Goal: Communication & Community: Ask a question

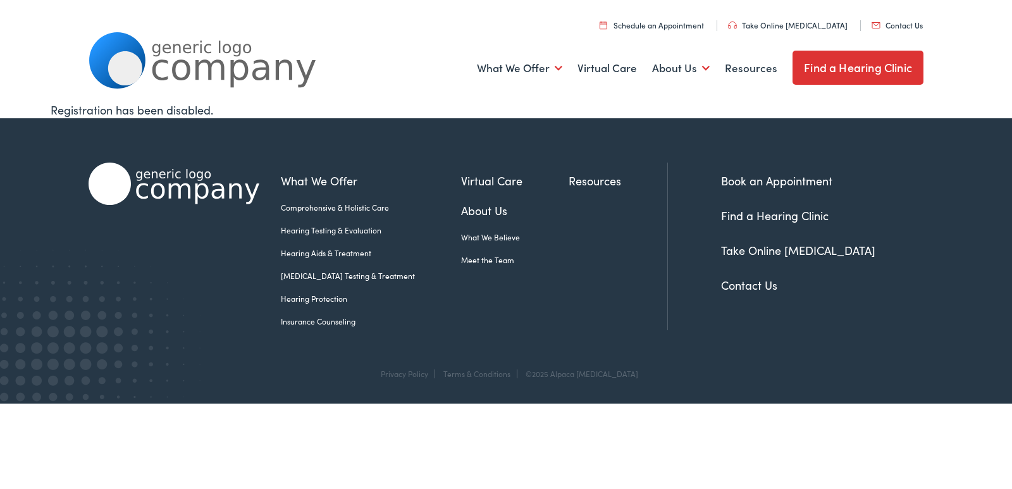
click at [754, 285] on link "Contact Us" at bounding box center [749, 285] width 56 height 16
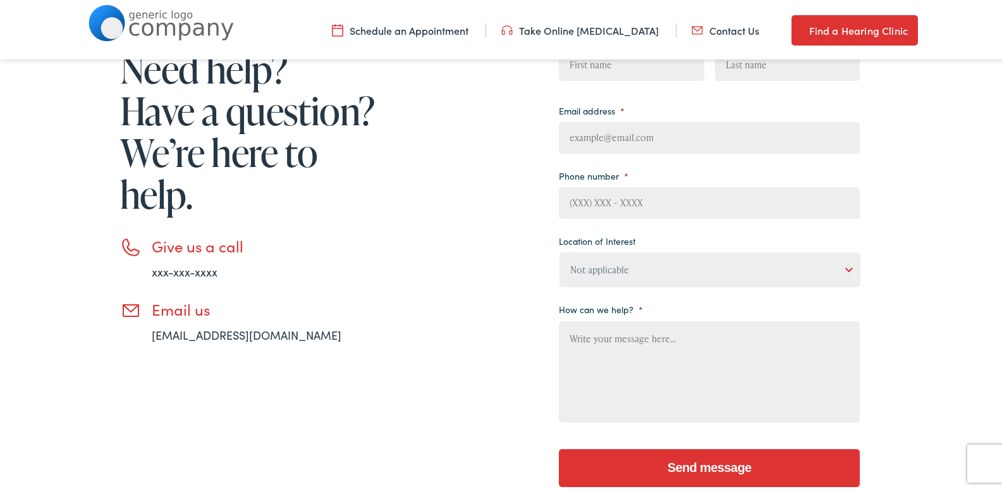
scroll to position [183, 0]
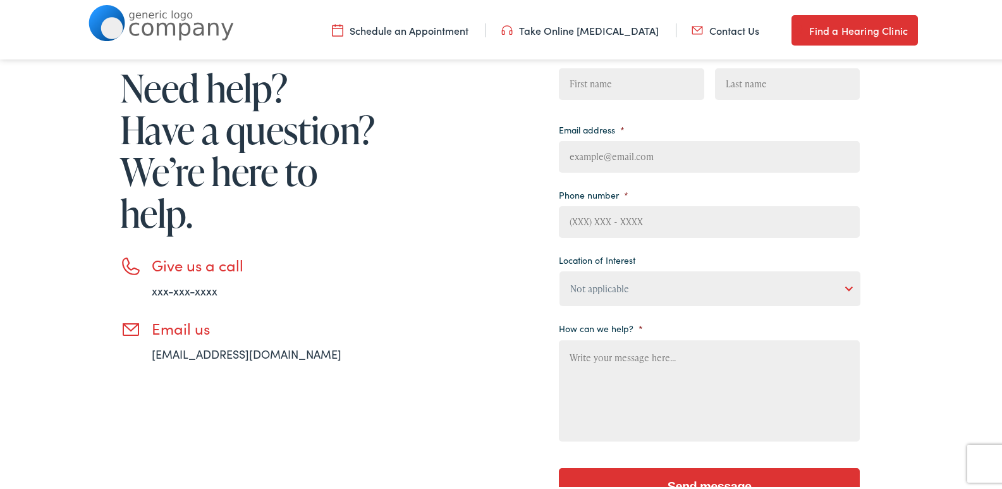
click at [674, 162] on input "Email address *" at bounding box center [709, 154] width 301 height 32
type input "[PERSON_NAME][EMAIL_ADDRESS][DOMAIN_NAME]"
type input "[PERSON_NAME]"
type input "8653179349"
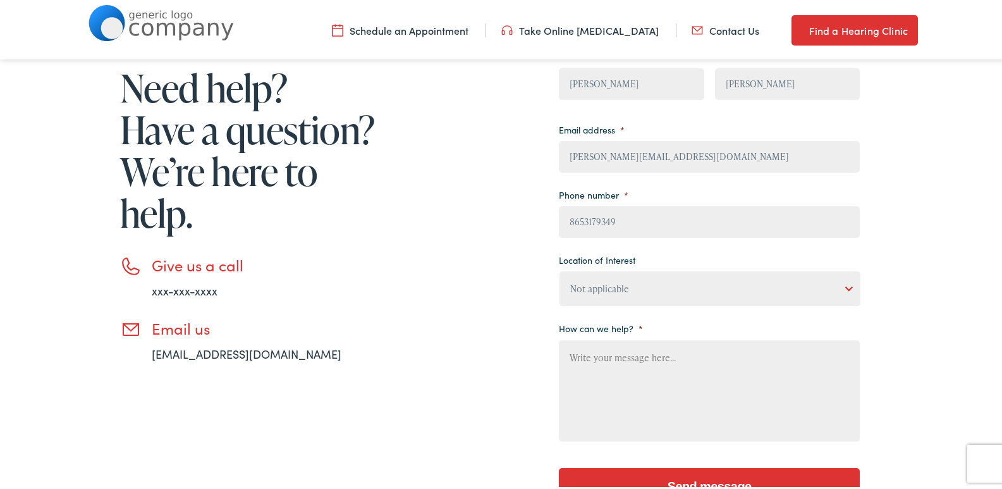
drag, startPoint x: 643, startPoint y: 280, endPoint x: 623, endPoint y: 297, distance: 26.1
click at [642, 280] on select "Not applicable [PERSON_NAME] [MEDICAL_DATA], Seguin Estes [MEDICAL_DATA], San […" at bounding box center [710, 286] width 301 height 35
click at [560, 269] on select "Not applicable [PERSON_NAME] [MEDICAL_DATA], Seguin Estes [MEDICAL_DATA], San […" at bounding box center [710, 286] width 301 height 35
click at [602, 377] on textarea "How can we help? *" at bounding box center [709, 388] width 301 height 101
paste textarea "I am local and would love an opportunity to provide you with a professional cle…"
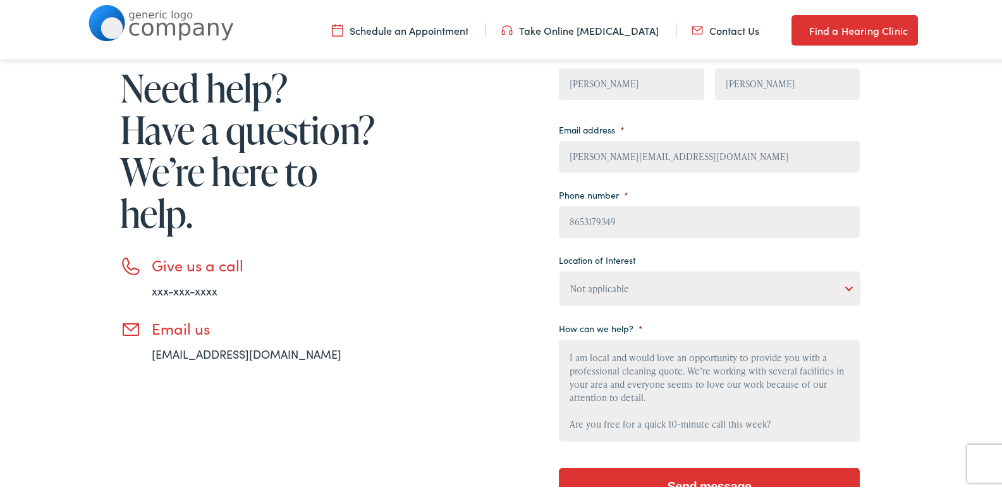
scroll to position [108, 0]
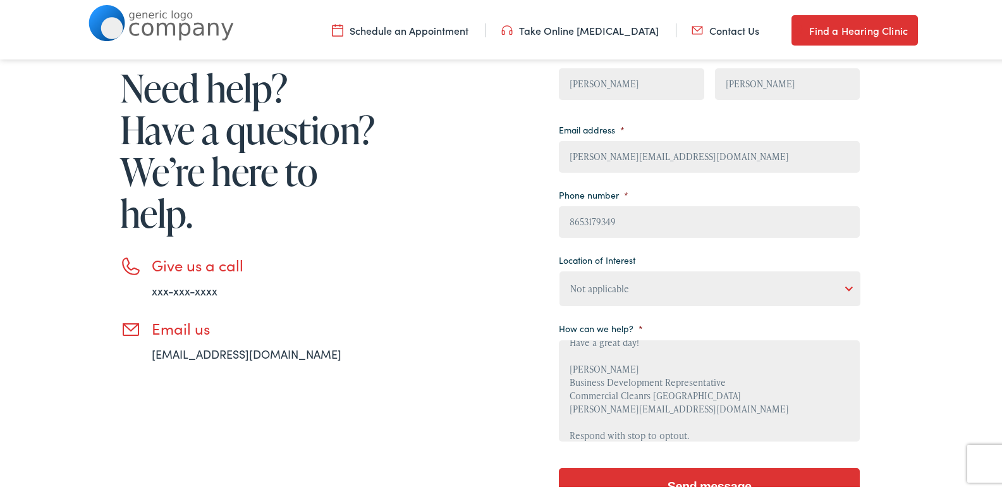
type textarea "I am local and would love an opportunity to provide you with a professional cle…"
drag, startPoint x: 609, startPoint y: 305, endPoint x: 645, endPoint y: 336, distance: 47.0
click at [610, 304] on ul "Your name * [PERSON_NAME] First [PERSON_NAME] Last Email address * [PERSON_NAME…" at bounding box center [709, 242] width 301 height 399
click at [666, 274] on li "Location of Interest Not applicable [PERSON_NAME] [MEDICAL_DATA], Seguin Estes …" at bounding box center [709, 276] width 301 height 56
click at [652, 283] on select "Not applicable [PERSON_NAME] [MEDICAL_DATA], Seguin Estes [MEDICAL_DATA], San […" at bounding box center [710, 286] width 301 height 35
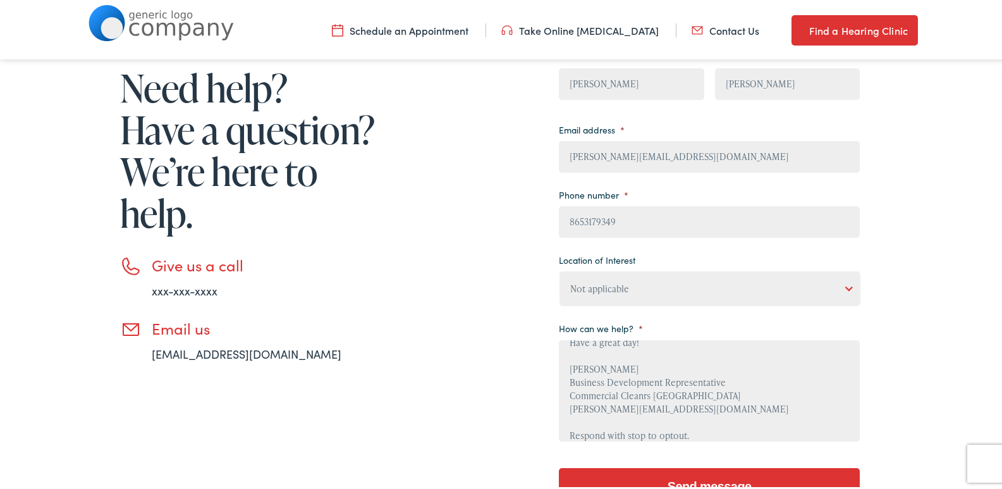
select select "[PERSON_NAME] [MEDICAL_DATA], Seguin"
click at [560, 269] on select "Not applicable [PERSON_NAME] [MEDICAL_DATA], Seguin Estes [MEDICAL_DATA], San […" at bounding box center [710, 286] width 301 height 35
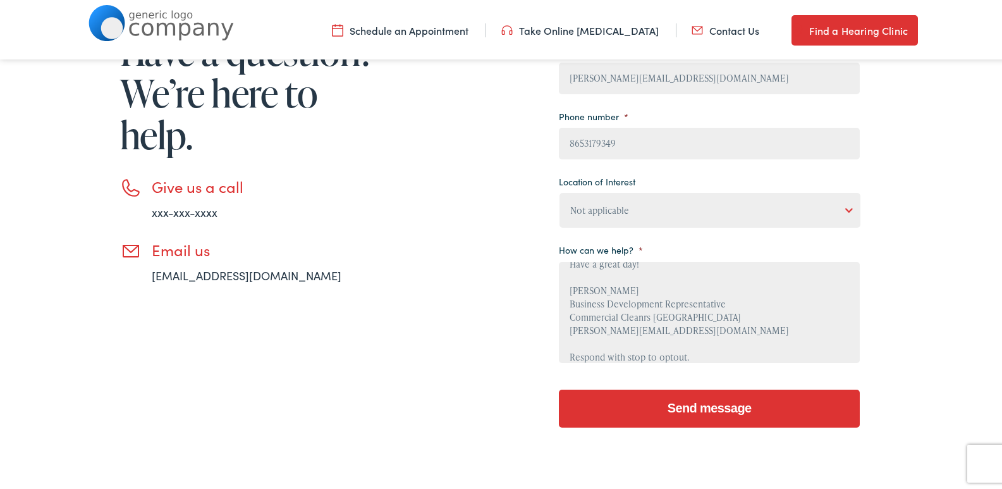
scroll to position [309, 0]
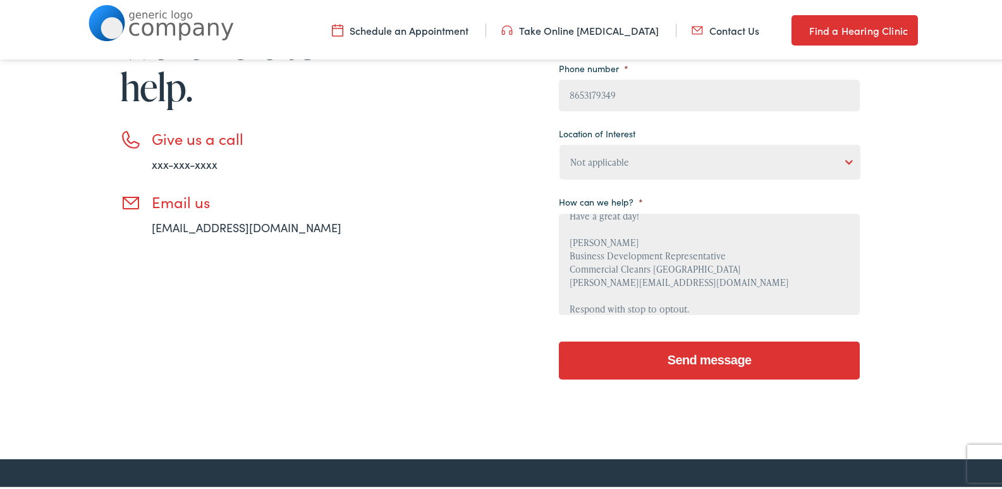
click at [705, 376] on input "Send message" at bounding box center [709, 358] width 301 height 38
click at [697, 356] on input "Send message" at bounding box center [709, 358] width 301 height 38
click at [701, 360] on input "Send message" at bounding box center [709, 358] width 301 height 38
